Goal: Task Accomplishment & Management: Complete application form

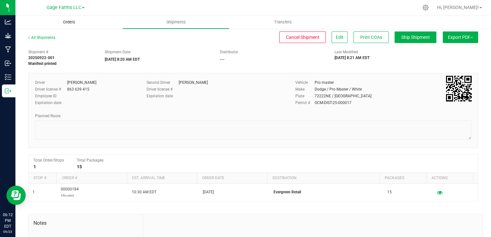
click at [67, 20] on span "Orders" at bounding box center [69, 22] width 30 height 6
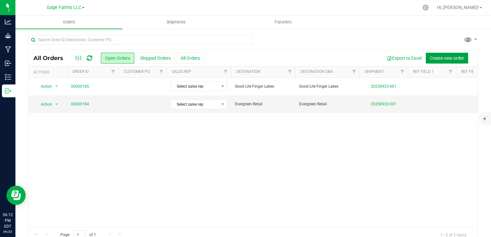
click at [450, 57] on span "Create new order" at bounding box center [447, 58] width 34 height 5
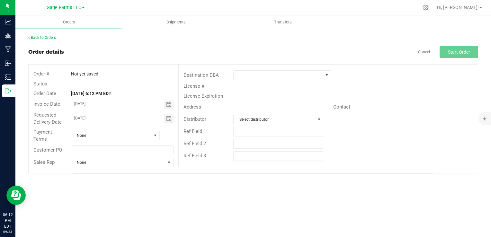
click at [297, 80] on div "Destination DBA" at bounding box center [328, 75] width 299 height 12
click at [297, 77] on span at bounding box center [278, 75] width 89 height 9
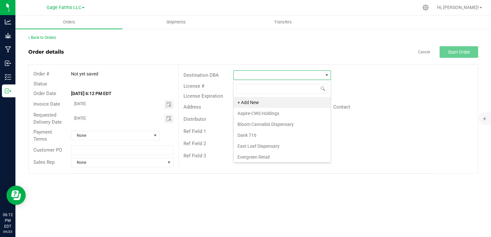
scroll to position [108, 0]
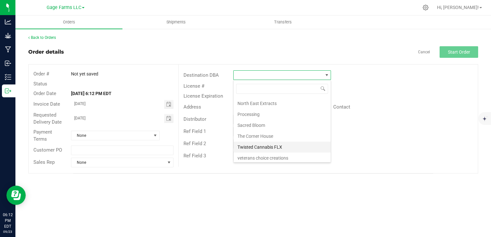
click at [284, 142] on li "Twisted Cannabis FLX" at bounding box center [282, 147] width 97 height 11
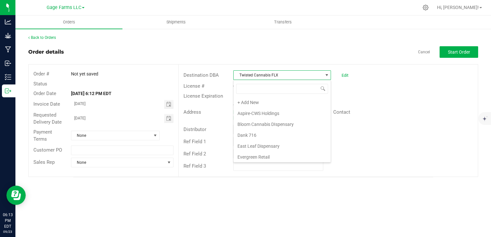
scroll to position [9, 98]
click at [458, 51] on span "Start Order" at bounding box center [459, 51] width 22 height 5
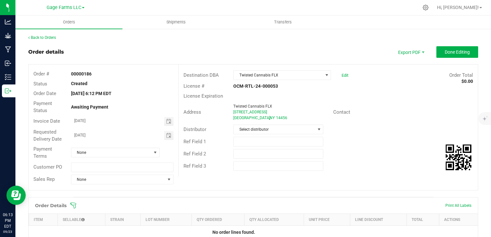
scroll to position [131, 0]
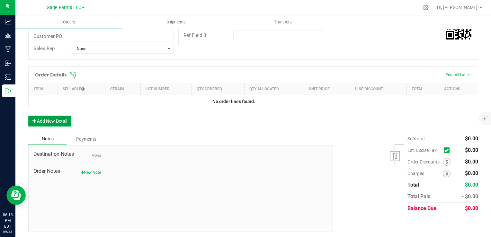
click at [62, 118] on button "Add New Detail" at bounding box center [49, 121] width 43 height 11
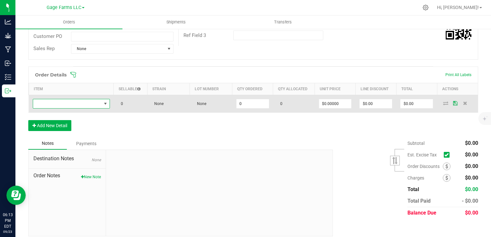
click at [66, 105] on span "NO DATA FOUND" at bounding box center [67, 103] width 68 height 9
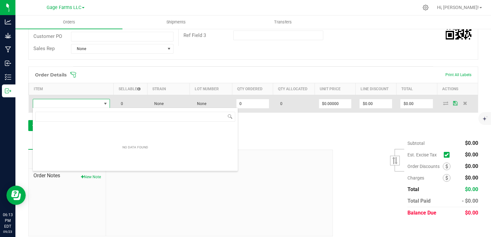
scroll to position [9, 76]
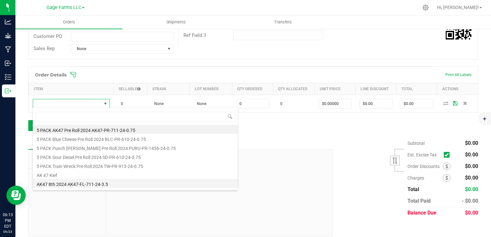
click at [64, 186] on li "AK47 8th 2024 AK47-FL-711-24-3.5" at bounding box center [135, 183] width 205 height 9
type input "0 ea"
type input "$14.00000"
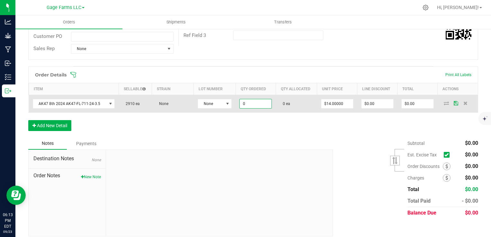
click at [256, 102] on input "0" at bounding box center [256, 103] width 32 height 9
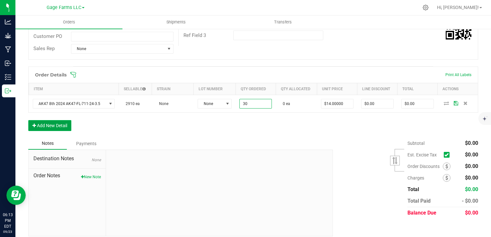
type input "30 ea"
type input "$420.00"
click at [53, 122] on button "Add New Detail" at bounding box center [49, 125] width 43 height 11
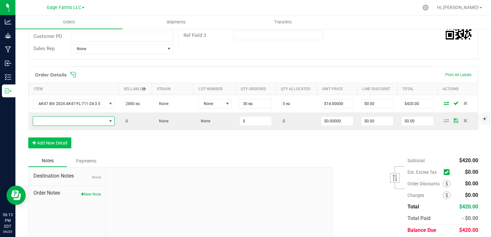
click at [53, 122] on span "NO DATA FOUND" at bounding box center [70, 121] width 74 height 9
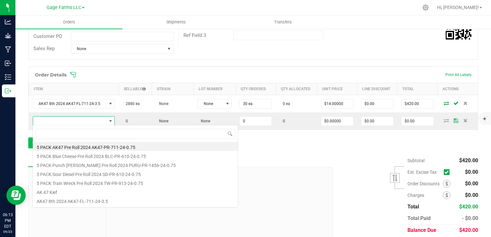
scroll to position [9, 79]
type input "tw"
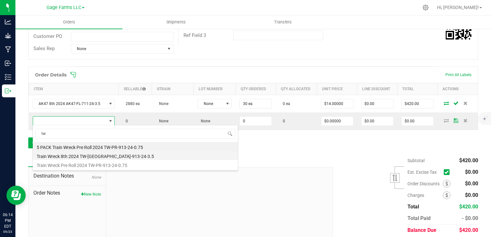
click at [67, 156] on li "Train Wreck 8th 2024 TW-[GEOGRAPHIC_DATA]-913-24-3.5" at bounding box center [135, 155] width 205 height 9
type input "0 ea"
type input "$14.00000"
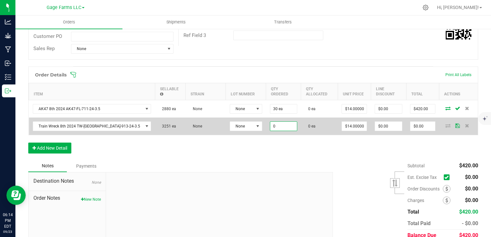
click at [270, 122] on input "0" at bounding box center [283, 126] width 27 height 9
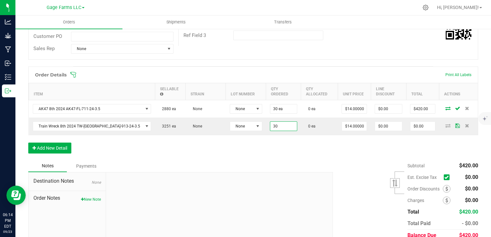
type input "30 ea"
type input "$420.00"
click at [18, 139] on div "Back to Orders Order details Export PDF Done Editing Order # 00000186 Status Cr…" at bounding box center [252, 82] width 475 height 368
click at [37, 143] on button "Add New Detail" at bounding box center [49, 148] width 43 height 11
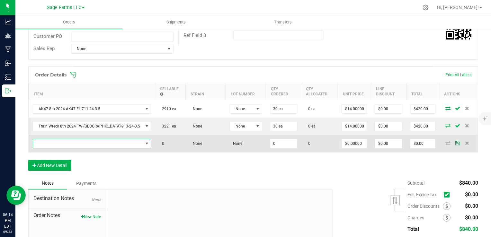
click at [87, 139] on span "NO DATA FOUND" at bounding box center [88, 143] width 110 height 9
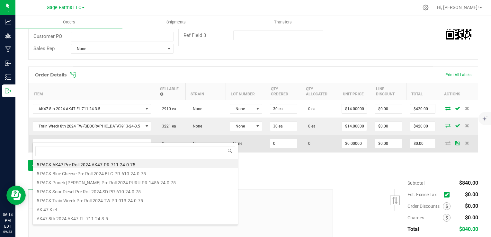
scroll to position [9, 85]
click at [87, 139] on span at bounding box center [88, 143] width 110 height 9
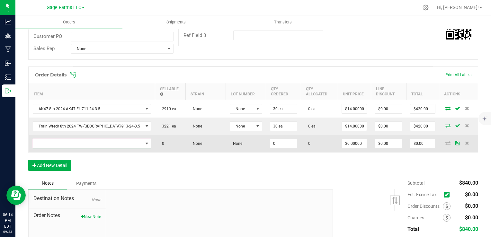
click at [87, 139] on span "NO DATA FOUND" at bounding box center [88, 143] width 110 height 9
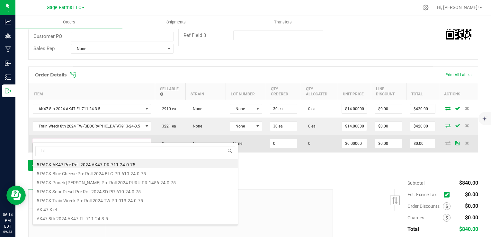
type input "blc"
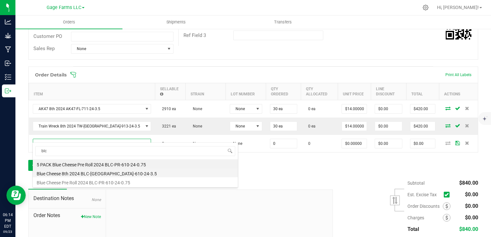
click at [72, 173] on li "Blue Cheese 8th 2024 BLC-[GEOGRAPHIC_DATA]-610-24-3.5" at bounding box center [135, 172] width 205 height 9
type input "0 ea"
type input "$14.00000"
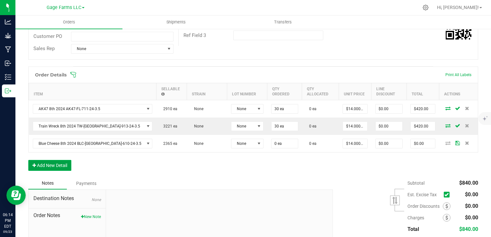
click at [64, 160] on button "Add New Detail" at bounding box center [49, 165] width 43 height 11
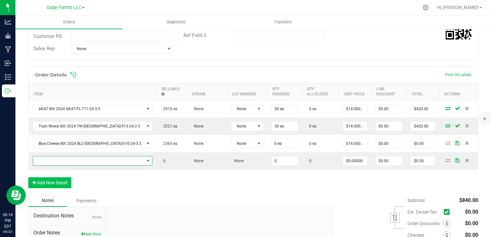
click at [64, 157] on span "NO DATA FOUND" at bounding box center [88, 160] width 111 height 9
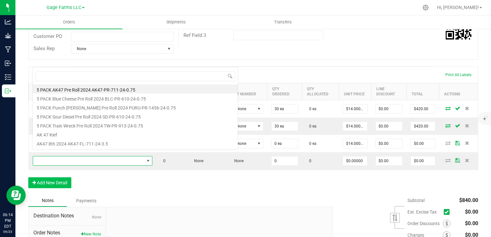
scroll to position [9, 86]
type input "pu"
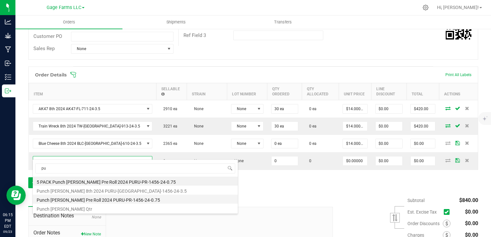
click at [114, 200] on li "Punch [PERSON_NAME] Pre Roll 2024 PURU-PR-1456-24-0.75" at bounding box center [135, 199] width 205 height 9
type input "0 ea"
type input "$5.00000"
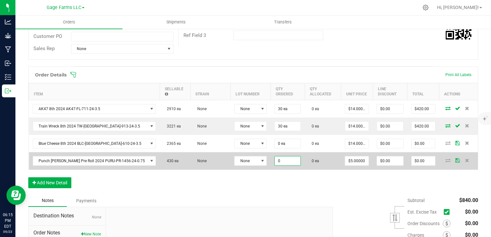
click at [275, 161] on input "0" at bounding box center [288, 160] width 26 height 9
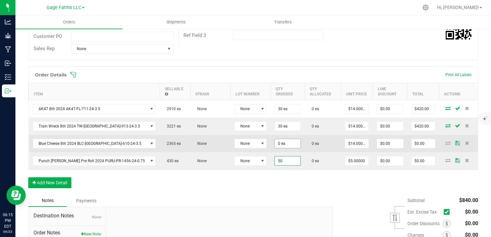
type input "50"
type input "0"
type input "50 ea"
type input "$250.00"
click at [275, 139] on input "0" at bounding box center [288, 143] width 26 height 9
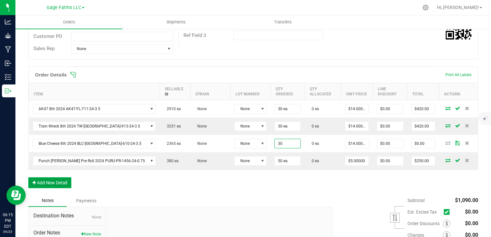
type input "30 ea"
type input "$420.00"
click at [57, 186] on button "Add New Detail" at bounding box center [49, 182] width 43 height 11
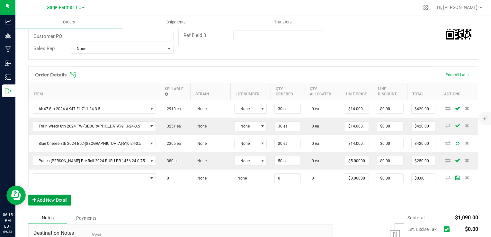
click at [58, 197] on button "Add New Detail" at bounding box center [49, 200] width 43 height 11
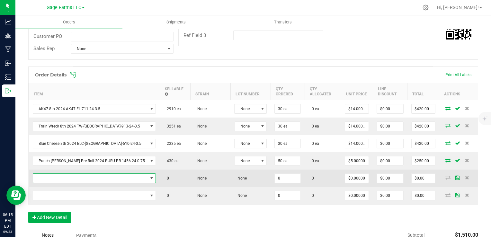
click at [58, 179] on span "NO DATA FOUND" at bounding box center [90, 178] width 115 height 9
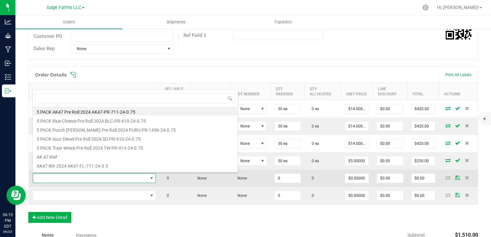
scroll to position [9, 102]
type input "ak"
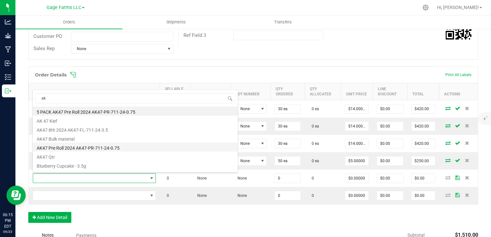
click at [73, 150] on li "AK47 Pre Roll 2024 AK47-PR-711-24-0.75" at bounding box center [135, 147] width 205 height 9
type input "0 ea"
type input "$5.00000"
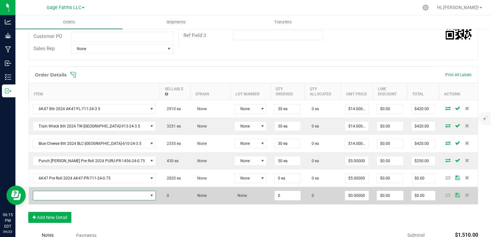
click at [101, 197] on span "NO DATA FOUND" at bounding box center [90, 195] width 115 height 9
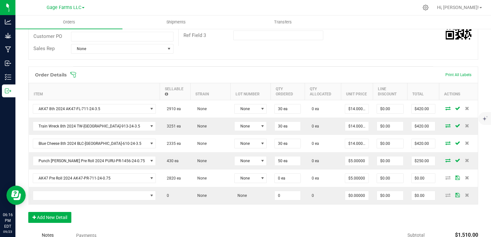
click at [101, 210] on div "Order Details Print All Labels Item Sellable Strain Lot Number Qty Ordered Qty …" at bounding box center [253, 148] width 450 height 163
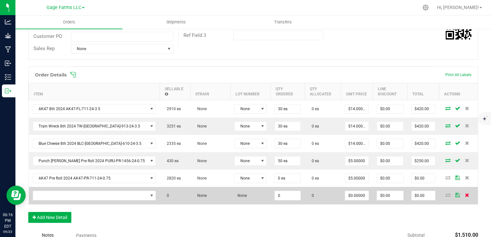
click at [465, 194] on icon at bounding box center [467, 195] width 4 height 4
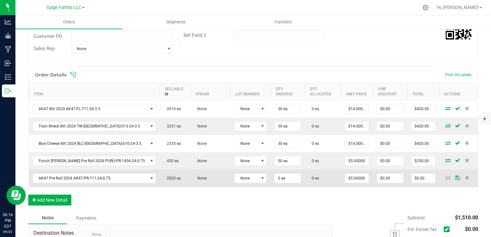
click at [271, 183] on td "0 ea" at bounding box center [288, 178] width 34 height 17
click at [275, 177] on input "0" at bounding box center [288, 178] width 26 height 9
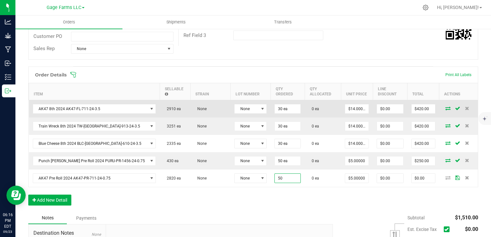
type input "50 ea"
type input "$250.00"
click at [445, 107] on icon at bounding box center [447, 108] width 5 height 4
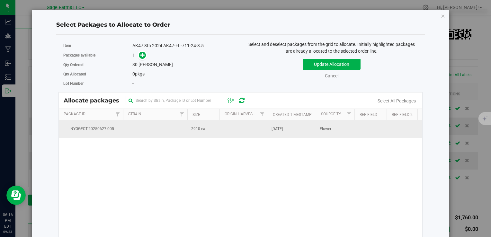
click at [177, 128] on td at bounding box center [155, 128] width 64 height 17
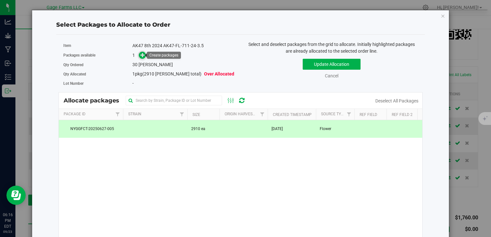
click at [139, 55] on span at bounding box center [142, 55] width 7 height 7
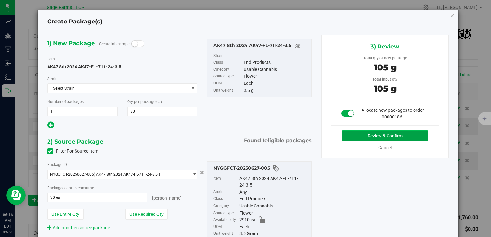
click at [409, 137] on button "Review & Confirm" at bounding box center [385, 135] width 86 height 11
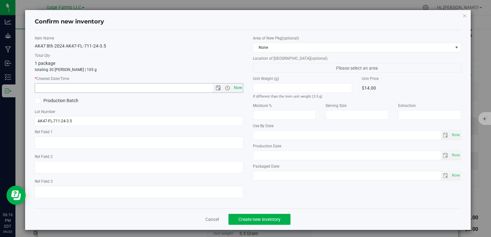
click at [235, 87] on span "Now" at bounding box center [237, 87] width 11 height 9
type input "[DATE] 6:16 PM"
click at [275, 223] on button "Create new inventory" at bounding box center [259, 219] width 62 height 11
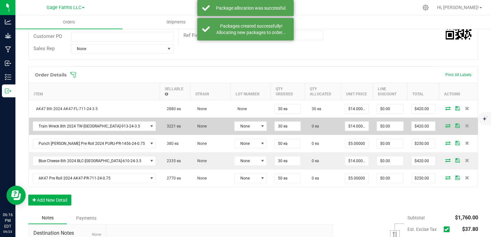
click at [445, 124] on icon at bounding box center [447, 126] width 5 height 4
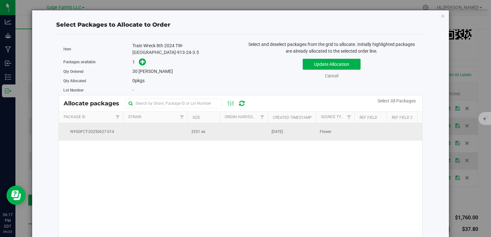
click at [352, 124] on td "Flower" at bounding box center [335, 131] width 39 height 17
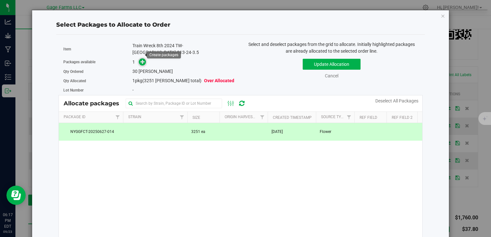
click at [144, 59] on icon at bounding box center [142, 61] width 4 height 4
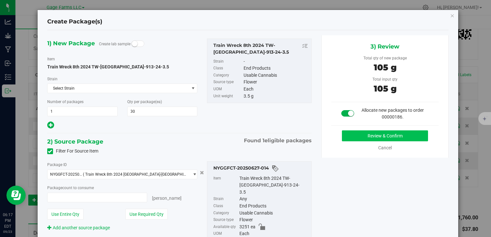
type input "30 ea"
click at [414, 136] on button "Review & Confirm" at bounding box center [385, 135] width 86 height 11
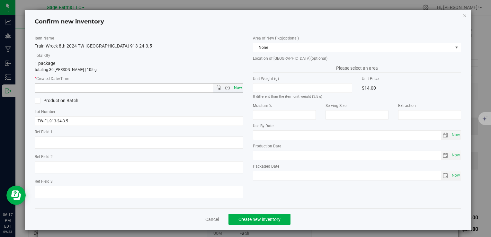
click at [238, 86] on span "Now" at bounding box center [237, 87] width 11 height 9
type input "[DATE] 6:17 PM"
click at [274, 216] on button "Create new inventory" at bounding box center [259, 219] width 62 height 11
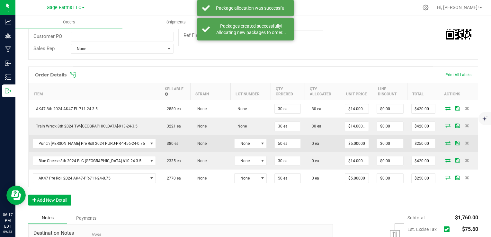
click at [445, 141] on icon at bounding box center [447, 143] width 5 height 4
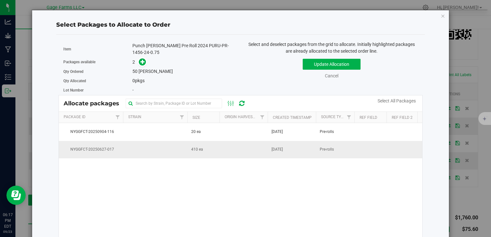
click at [227, 146] on td at bounding box center [243, 149] width 48 height 17
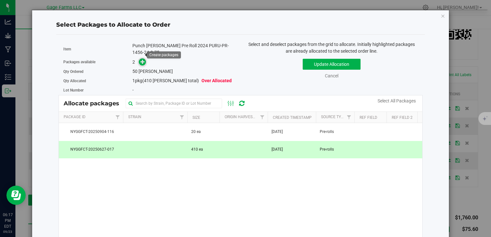
click at [142, 59] on icon at bounding box center [142, 61] width 4 height 4
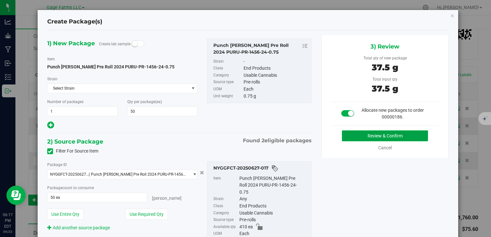
click at [392, 133] on button "Review & Confirm" at bounding box center [385, 135] width 86 height 11
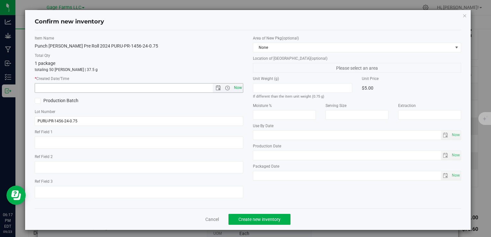
drag, startPoint x: 239, startPoint y: 88, endPoint x: 238, endPoint y: 91, distance: 3.5
click at [239, 88] on span "Now" at bounding box center [237, 87] width 11 height 9
type input "[DATE] 6:17 PM"
click at [235, 218] on button "Create new inventory" at bounding box center [259, 219] width 62 height 11
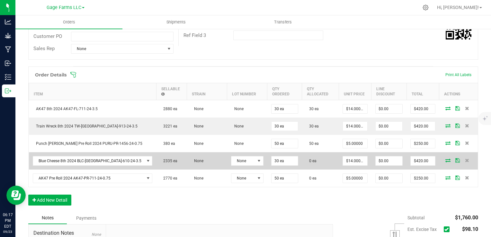
click at [445, 158] on icon at bounding box center [447, 160] width 5 height 4
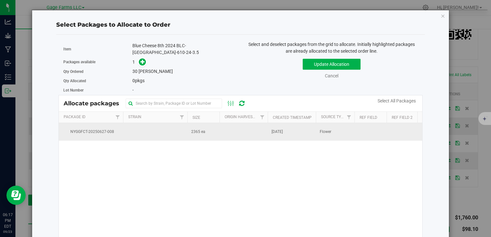
click at [320, 129] on span "Flower" at bounding box center [326, 132] width 12 height 6
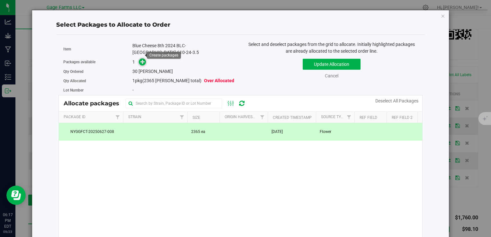
click at [141, 59] on icon at bounding box center [142, 61] width 4 height 4
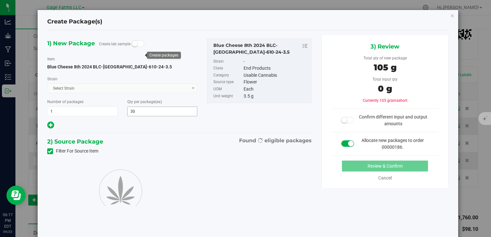
type input "30"
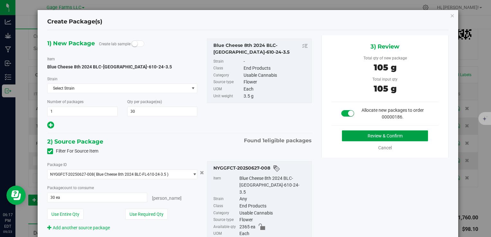
click at [391, 135] on button "Review & Confirm" at bounding box center [385, 135] width 86 height 11
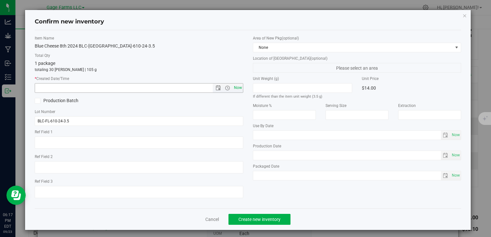
click at [238, 85] on span "Now" at bounding box center [237, 87] width 11 height 9
type input "[DATE] 6:17 PM"
click at [270, 217] on span "Create new inventory" at bounding box center [259, 219] width 42 height 5
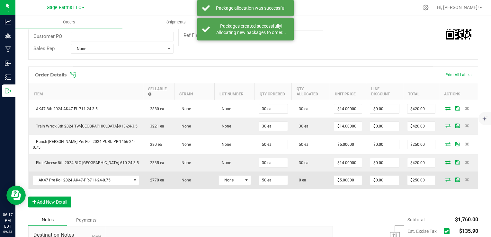
click at [445, 178] on icon at bounding box center [447, 180] width 5 height 4
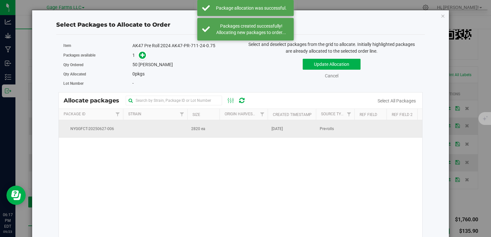
click at [283, 130] on span "[DATE]" at bounding box center [276, 129] width 11 height 6
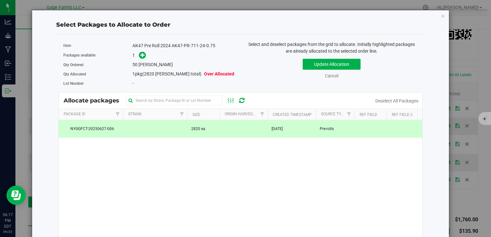
click at [138, 52] on span at bounding box center [141, 55] width 10 height 7
click at [147, 58] on div "1" at bounding box center [183, 55] width 103 height 7
click at [140, 54] on icon at bounding box center [142, 55] width 4 height 4
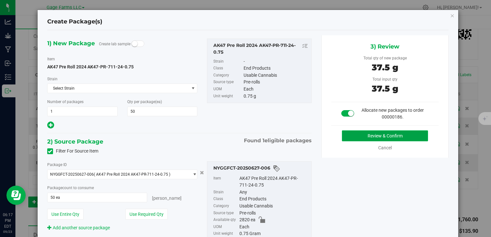
click at [398, 139] on button "Review & Confirm" at bounding box center [385, 135] width 86 height 11
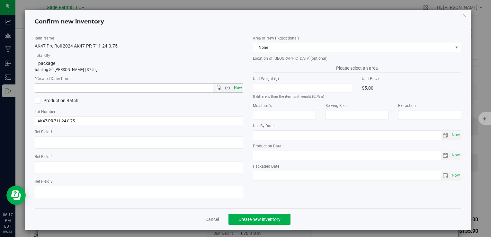
click at [235, 88] on span "Now" at bounding box center [237, 87] width 11 height 9
type input "[DATE] 6:17 PM"
click at [273, 217] on span "Create new inventory" at bounding box center [259, 219] width 42 height 5
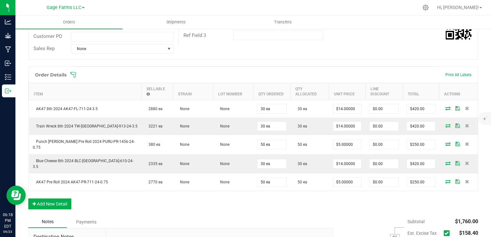
click at [444, 233] on icon at bounding box center [446, 233] width 4 height 0
click at [0, 0] on input "checkbox" at bounding box center [0, 0] width 0 height 0
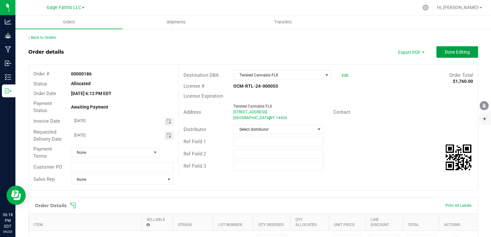
click at [459, 52] on span "Done Editing" at bounding box center [457, 51] width 25 height 5
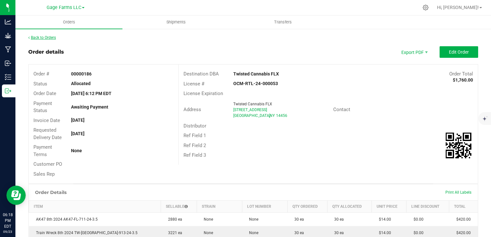
click at [54, 37] on link "Back to Orders" at bounding box center [42, 37] width 28 height 4
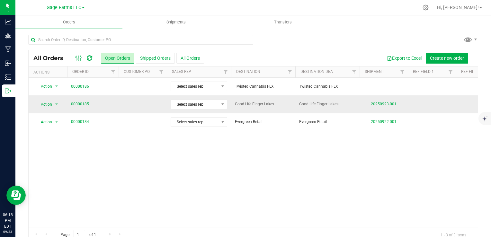
click at [82, 105] on link "00000185" at bounding box center [80, 104] width 18 height 6
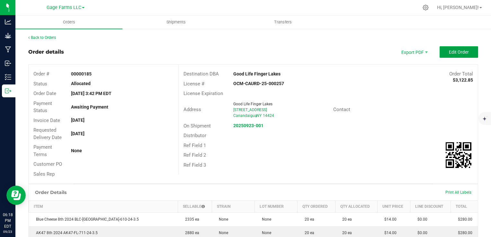
click at [449, 54] on span "Edit Order" at bounding box center [459, 51] width 20 height 5
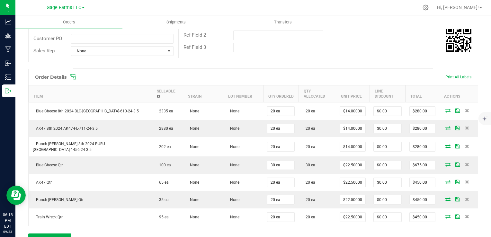
scroll to position [161, 0]
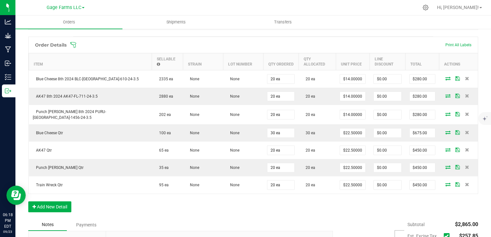
click at [444, 236] on icon at bounding box center [446, 236] width 4 height 0
click at [0, 0] on input "checkbox" at bounding box center [0, 0] width 0 height 0
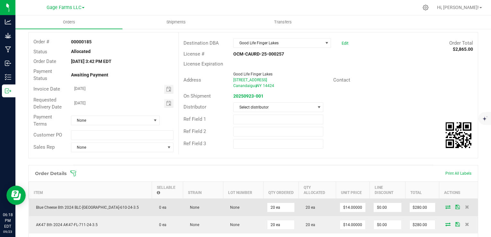
scroll to position [0, 0]
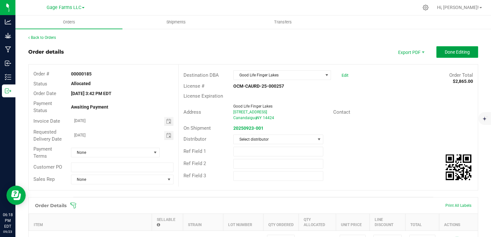
click at [455, 51] on span "Done Editing" at bounding box center [457, 51] width 25 height 5
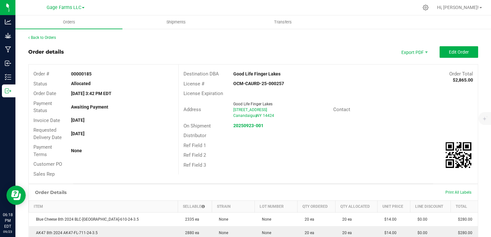
click at [39, 40] on div "Back to Orders" at bounding box center [253, 38] width 450 height 6
click at [39, 38] on link "Back to Orders" at bounding box center [42, 37] width 28 height 4
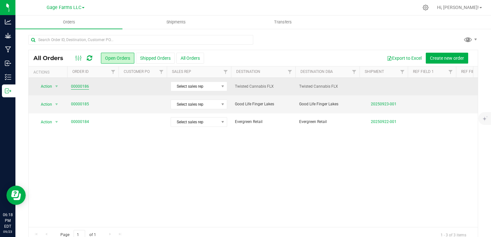
click at [83, 87] on link "00000186" at bounding box center [80, 87] width 18 height 6
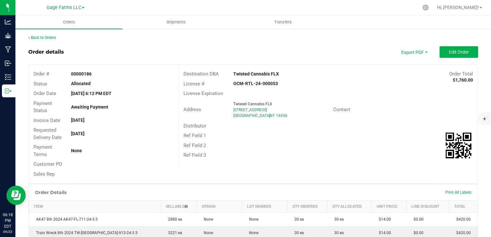
scroll to position [129, 0]
